Goal: Book appointment/travel/reservation

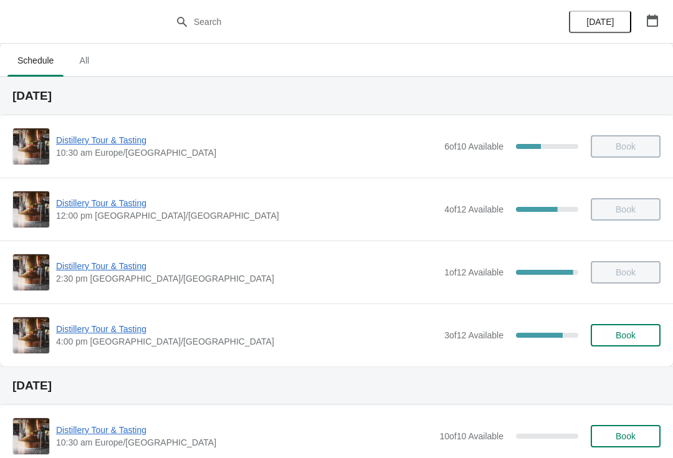
click at [628, 334] on span "Book" at bounding box center [625, 335] width 20 height 10
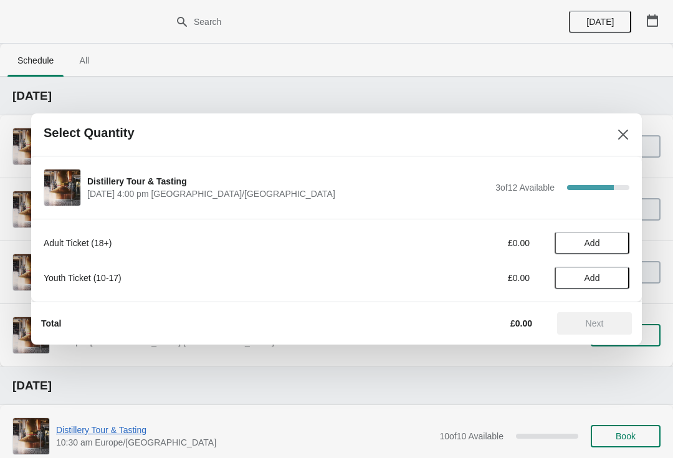
click at [603, 239] on span "Add" at bounding box center [591, 243] width 52 height 10
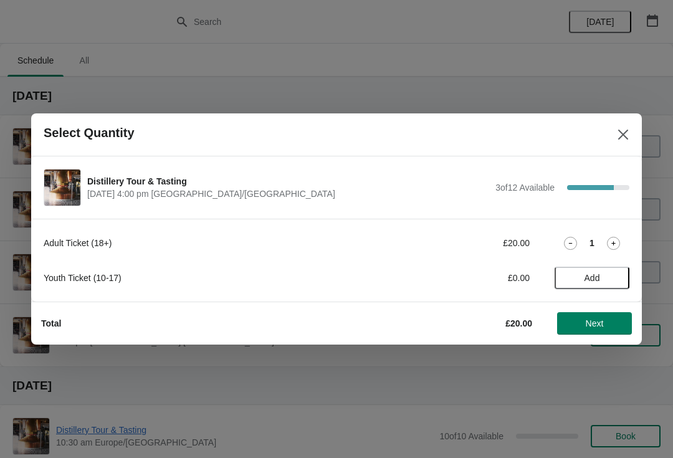
click at [610, 240] on icon at bounding box center [613, 243] width 13 height 13
click at [594, 321] on span "Next" at bounding box center [594, 323] width 18 height 10
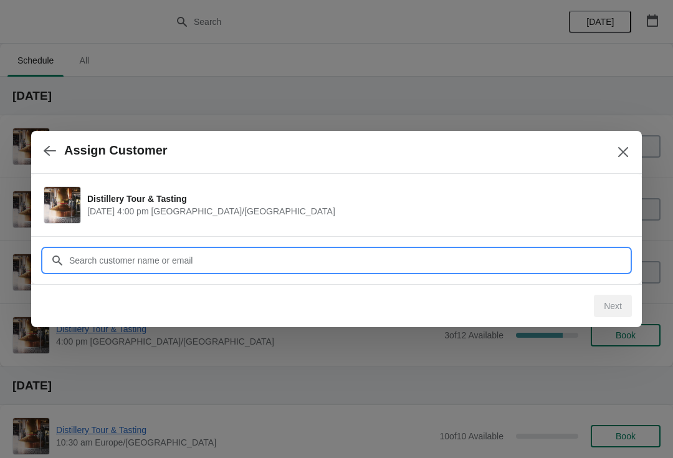
click at [169, 254] on input "Customer" at bounding box center [348, 260] width 560 height 22
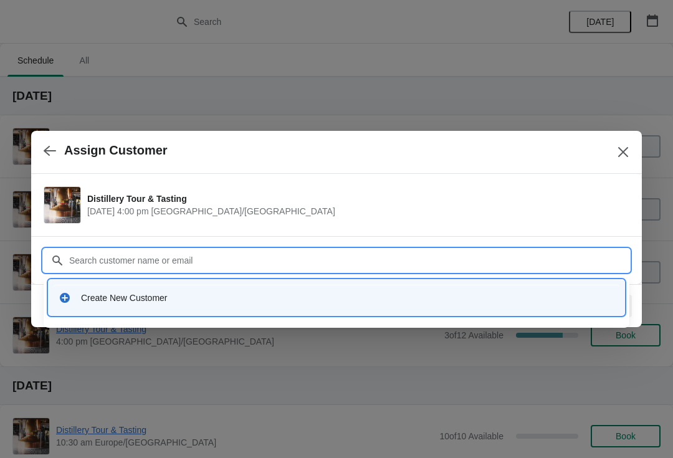
click at [227, 301] on div "Create New Customer" at bounding box center [347, 297] width 533 height 12
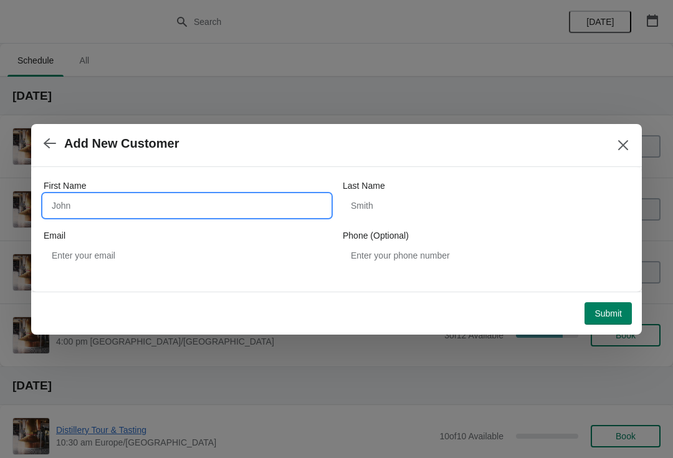
click at [63, 202] on input "First Name" at bounding box center [187, 205] width 286 height 22
type input "Simon"
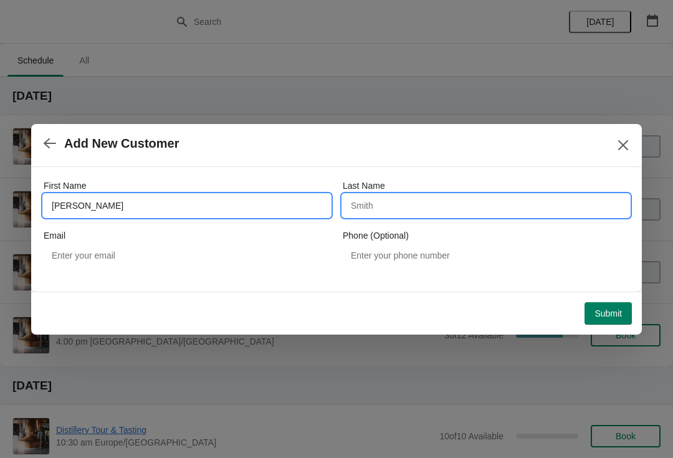
click at [368, 201] on input "Last Name" at bounding box center [485, 205] width 286 height 22
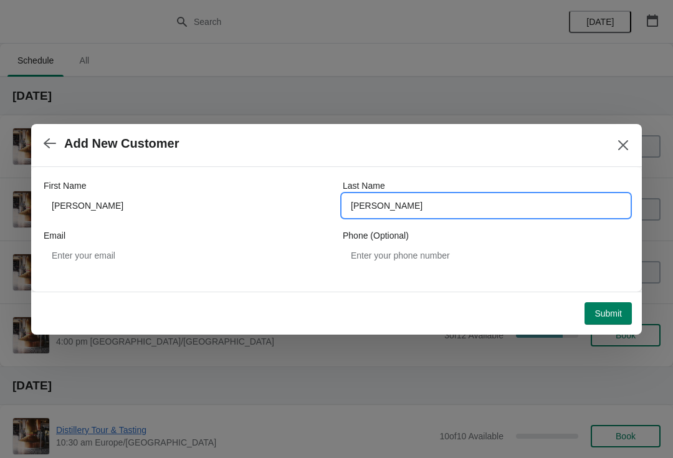
type input "Vallieri"
click at [612, 312] on span "Submit" at bounding box center [607, 313] width 27 height 10
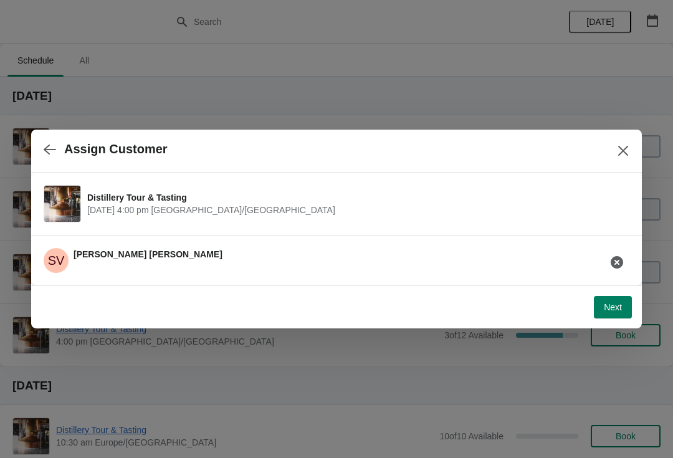
click at [618, 306] on span "Next" at bounding box center [612, 307] width 18 height 10
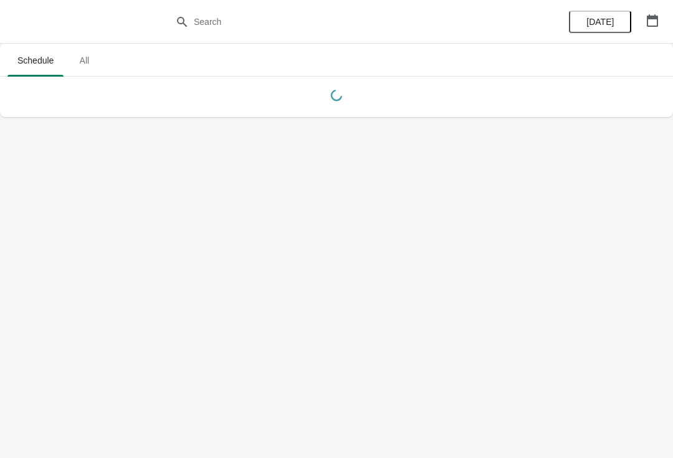
click at [651, 20] on icon "button" at bounding box center [652, 20] width 12 height 12
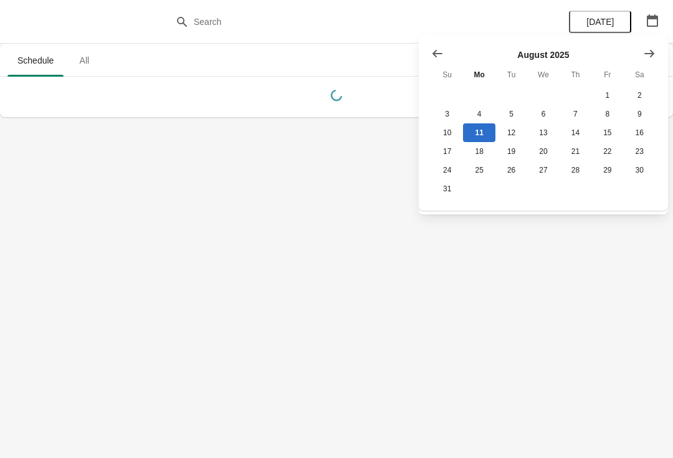
click at [654, 56] on icon "Show next month, September 2025" at bounding box center [649, 53] width 12 height 12
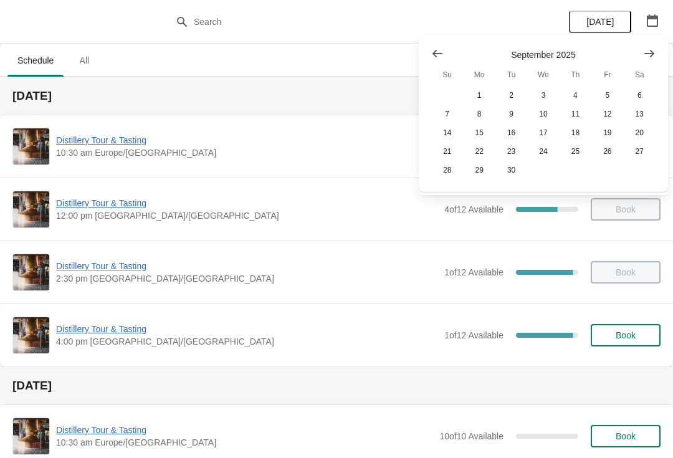
click at [653, 50] on icon "Show next month, October 2025" at bounding box center [649, 53] width 12 height 12
click at [648, 156] on button "25" at bounding box center [639, 151] width 32 height 19
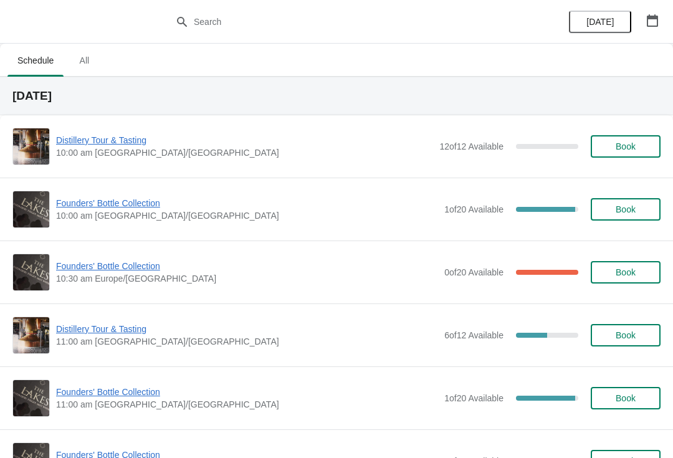
click at [615, 212] on span "Book" at bounding box center [625, 209] width 20 height 10
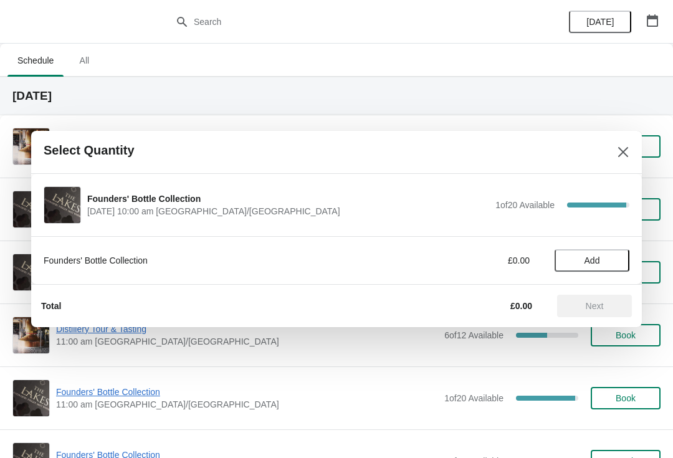
click at [600, 259] on span "Add" at bounding box center [591, 260] width 52 height 10
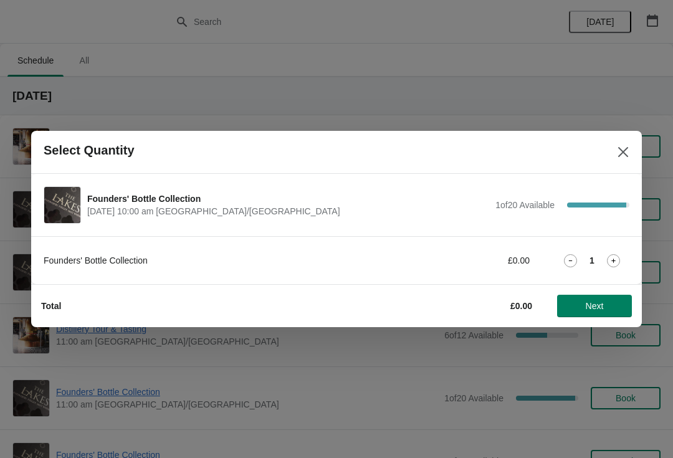
click at [597, 306] on span "Next" at bounding box center [594, 306] width 18 height 10
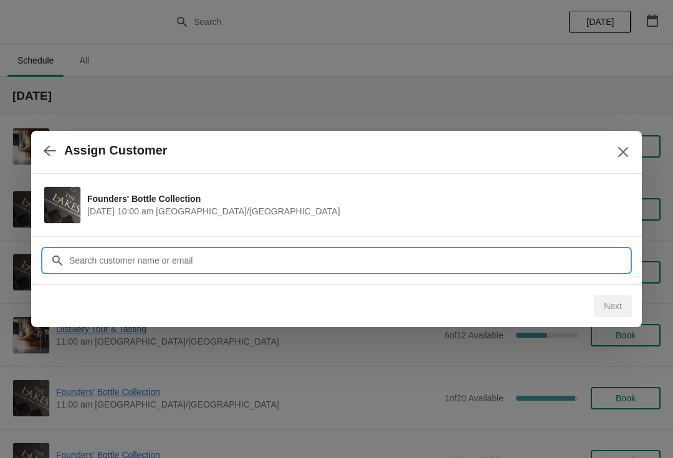
click at [204, 257] on input "Customer" at bounding box center [348, 260] width 560 height 22
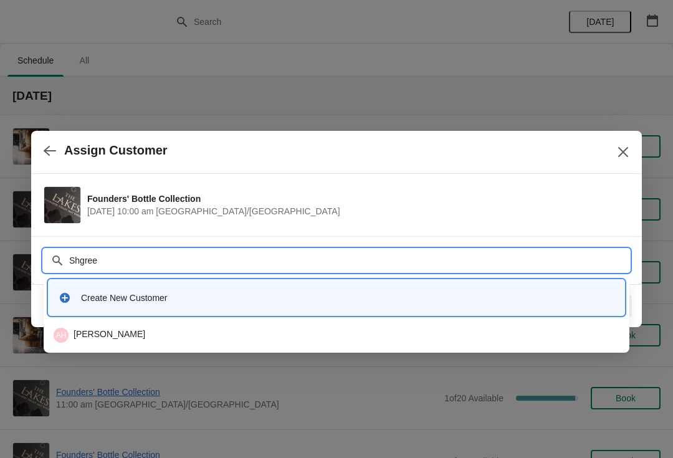
type input "Shegree"
type input "F"
type input "[EMAIL_ADDRESS][DOMAIN_NAME]"
click at [116, 338] on div "SG [PERSON_NAME]" at bounding box center [336, 335] width 565 height 15
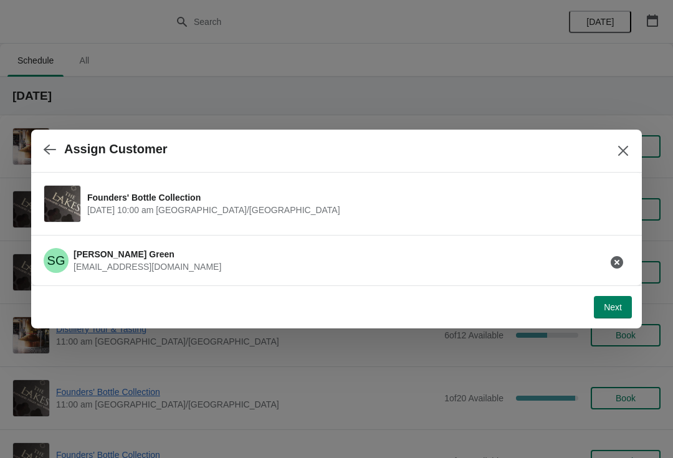
click at [618, 309] on span "Next" at bounding box center [612, 307] width 18 height 10
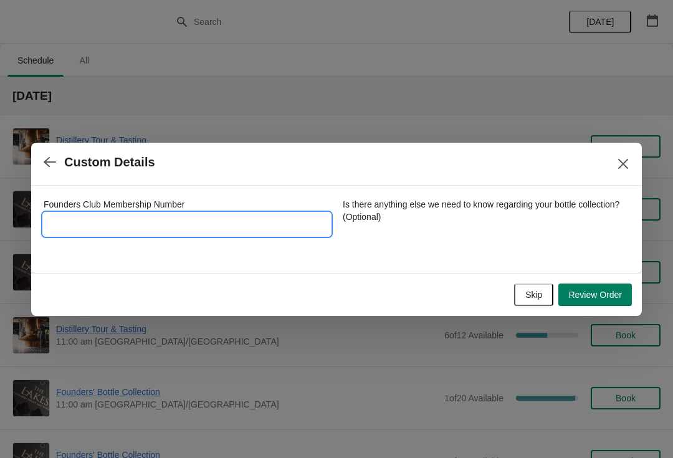
click at [121, 217] on input "Founders Club Membership Number" at bounding box center [187, 224] width 286 height 22
type input "2232014"
click at [595, 298] on span "Review Order" at bounding box center [595, 295] width 54 height 10
